Goal: Task Accomplishment & Management: Manage account settings

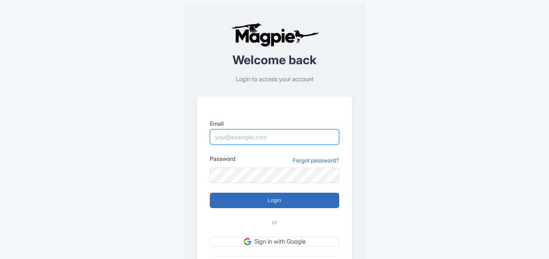
type input "[EMAIL_ADDRESS][DOMAIN_NAME]"
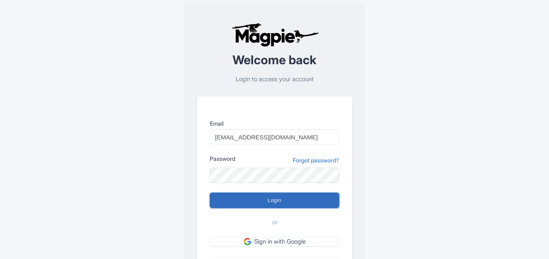
click at [273, 195] on input "Login" at bounding box center [274, 200] width 129 height 15
type input "Logging in..."
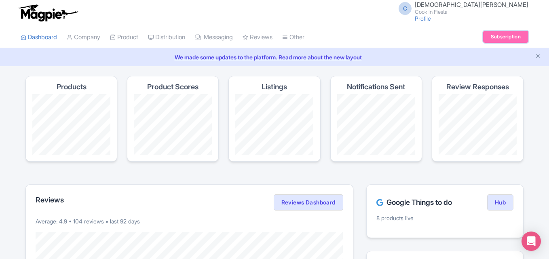
click at [496, 37] on link "Subscription" at bounding box center [505, 37] width 45 height 12
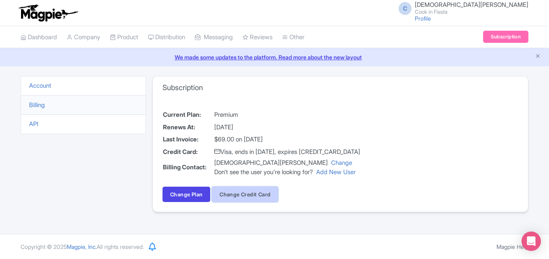
click at [265, 194] on button "Change Credit Card" at bounding box center [245, 194] width 66 height 15
